Goal: Navigation & Orientation: Find specific page/section

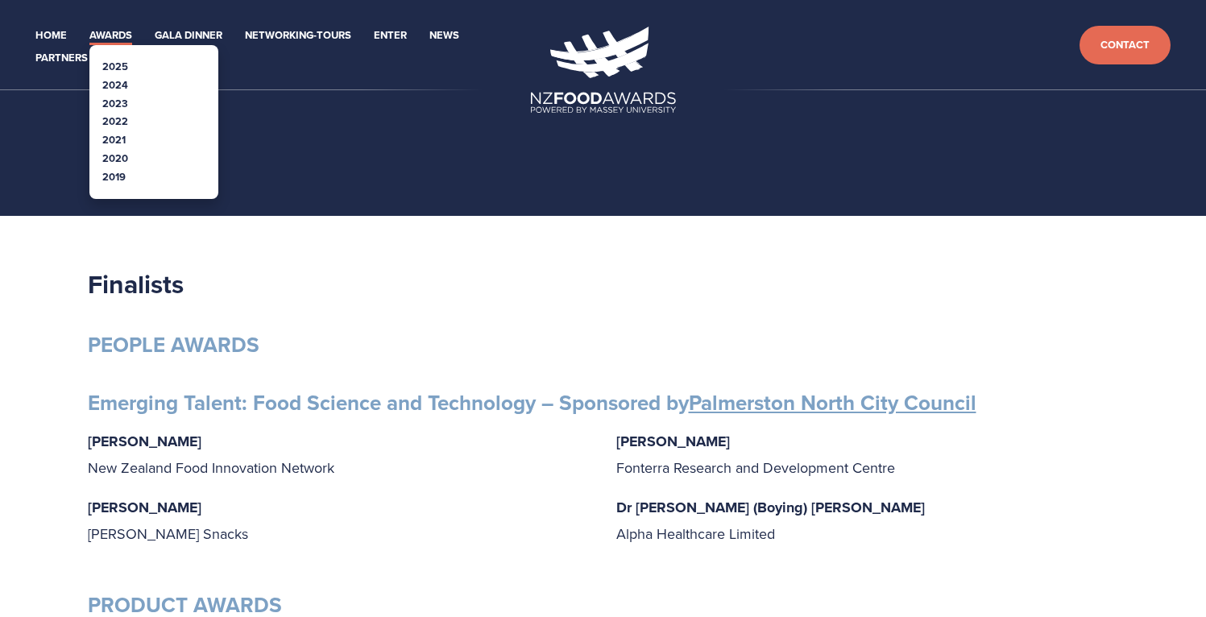
click at [114, 36] on link "Awards" at bounding box center [110, 36] width 43 height 19
click at [114, 60] on link "2025" at bounding box center [115, 66] width 26 height 15
click at [117, 89] on link "2024" at bounding box center [115, 84] width 26 height 15
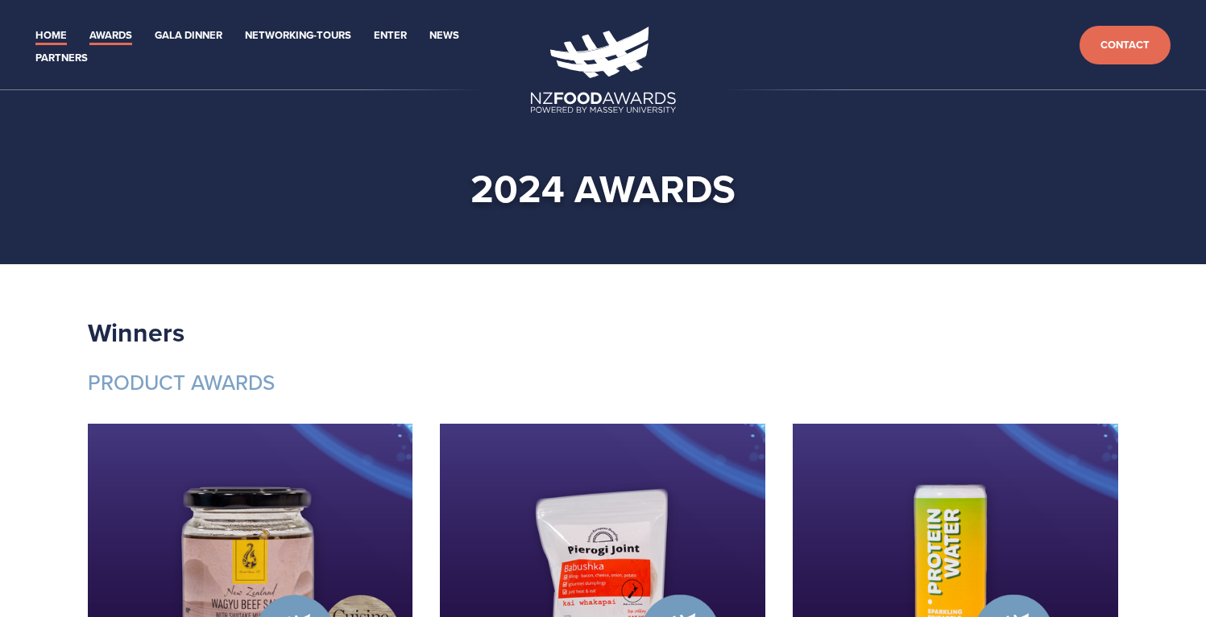
click at [56, 31] on link "Home" at bounding box center [50, 36] width 31 height 19
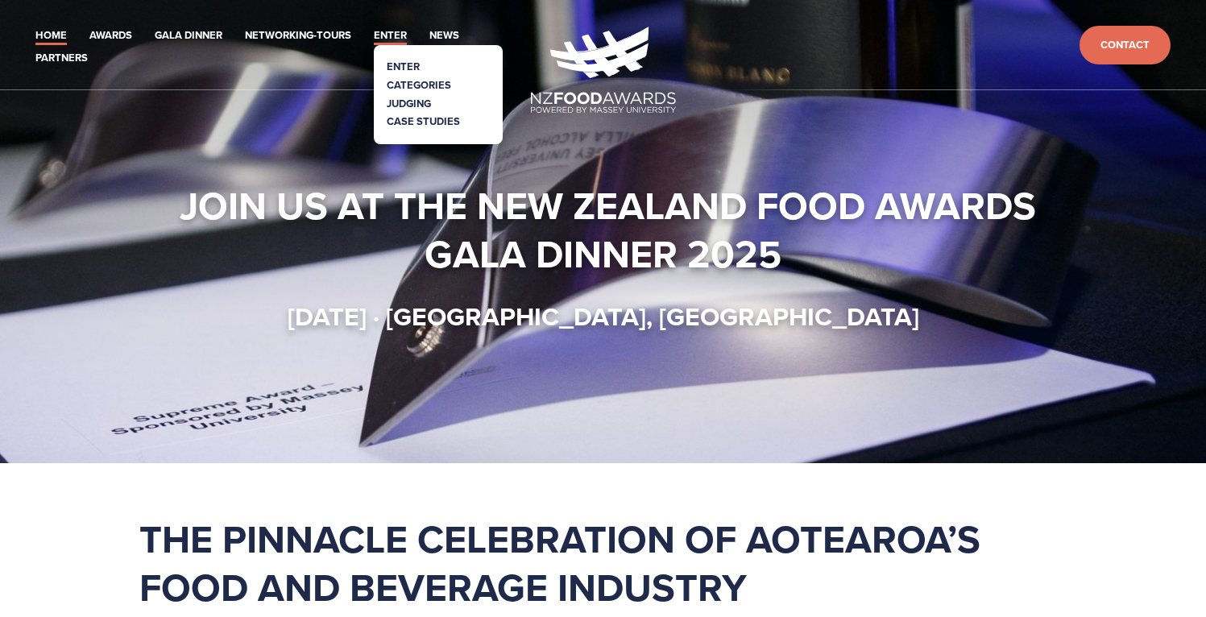
click at [383, 38] on link "Enter" at bounding box center [390, 36] width 33 height 19
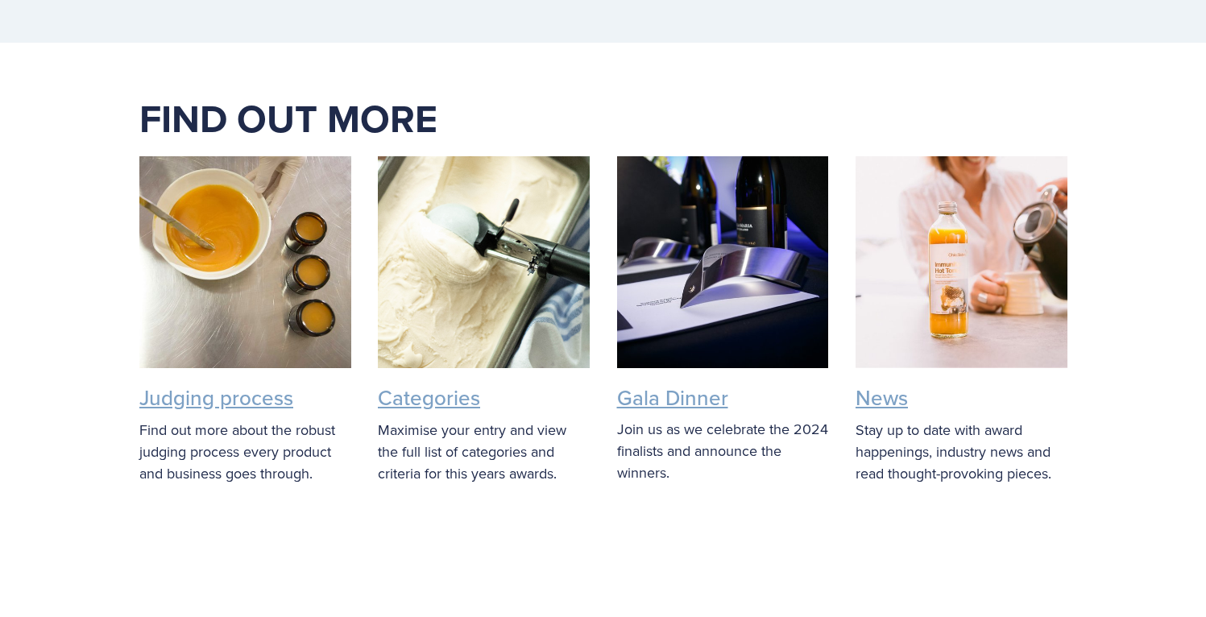
scroll to position [2239, 0]
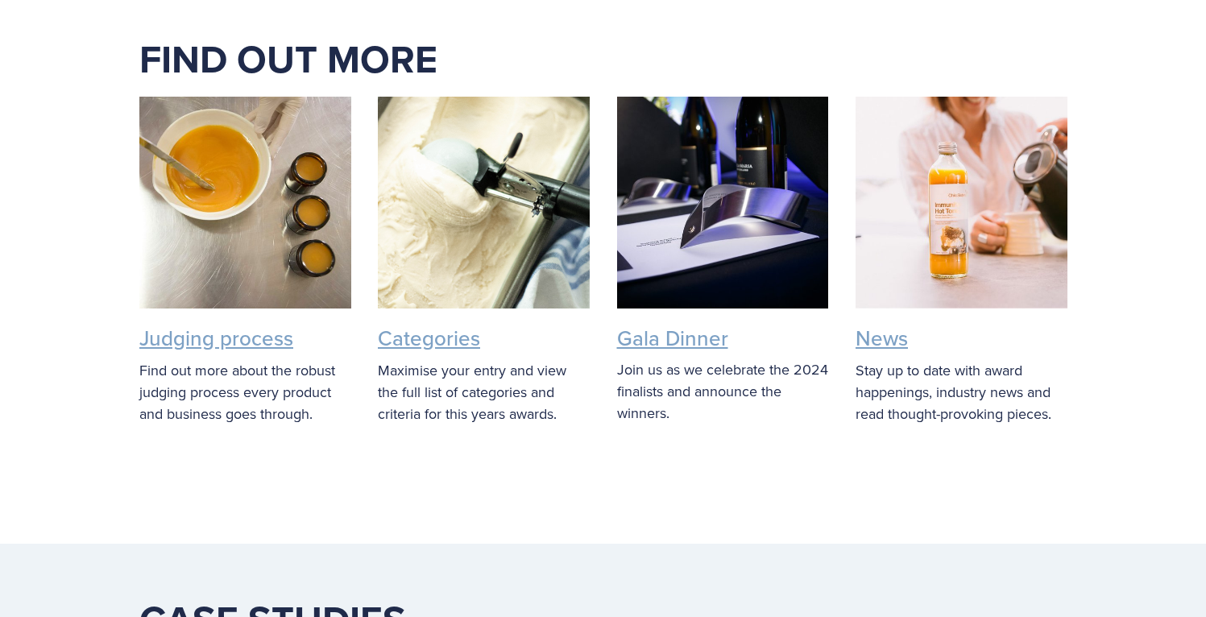
click at [544, 262] on div at bounding box center [484, 203] width 212 height 212
